Goal: Navigation & Orientation: Find specific page/section

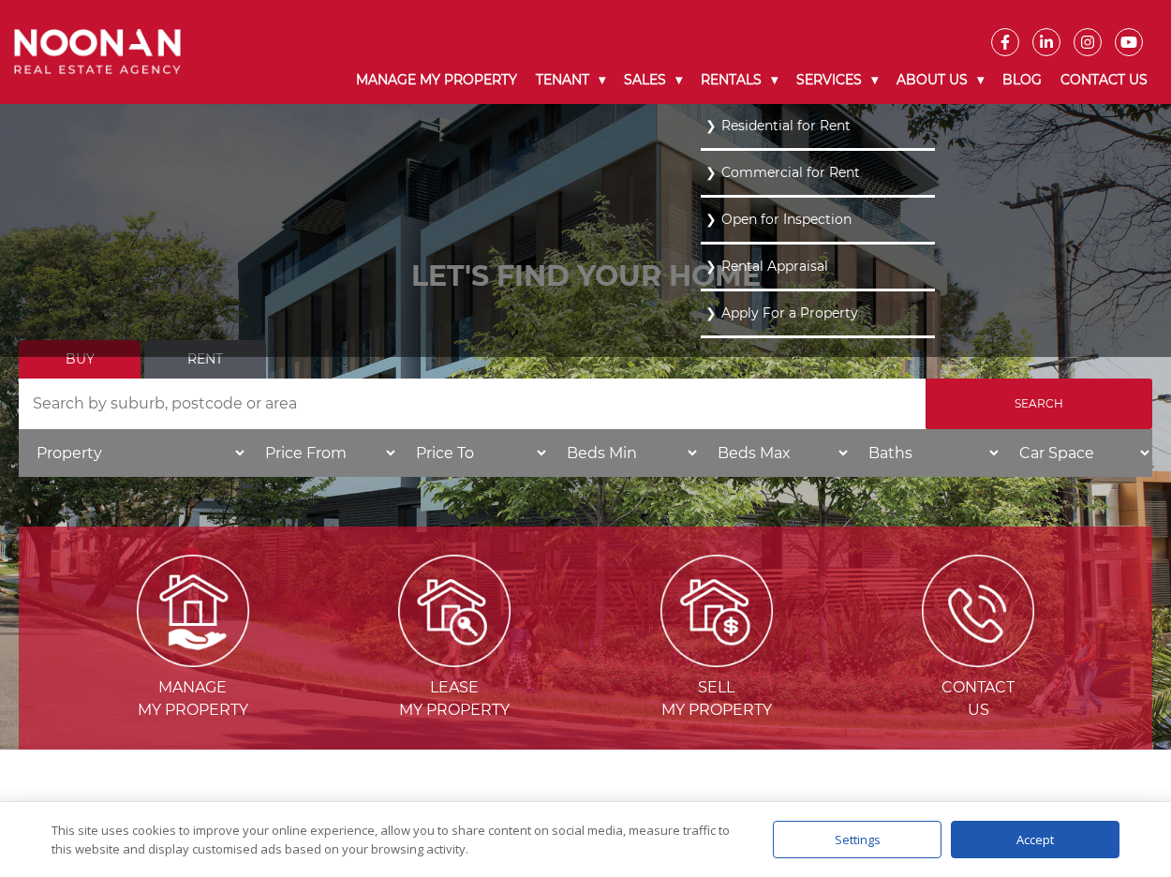
click at [705, 131] on link "Residential for Rent" at bounding box center [817, 125] width 225 height 25
